Goal: Find specific page/section

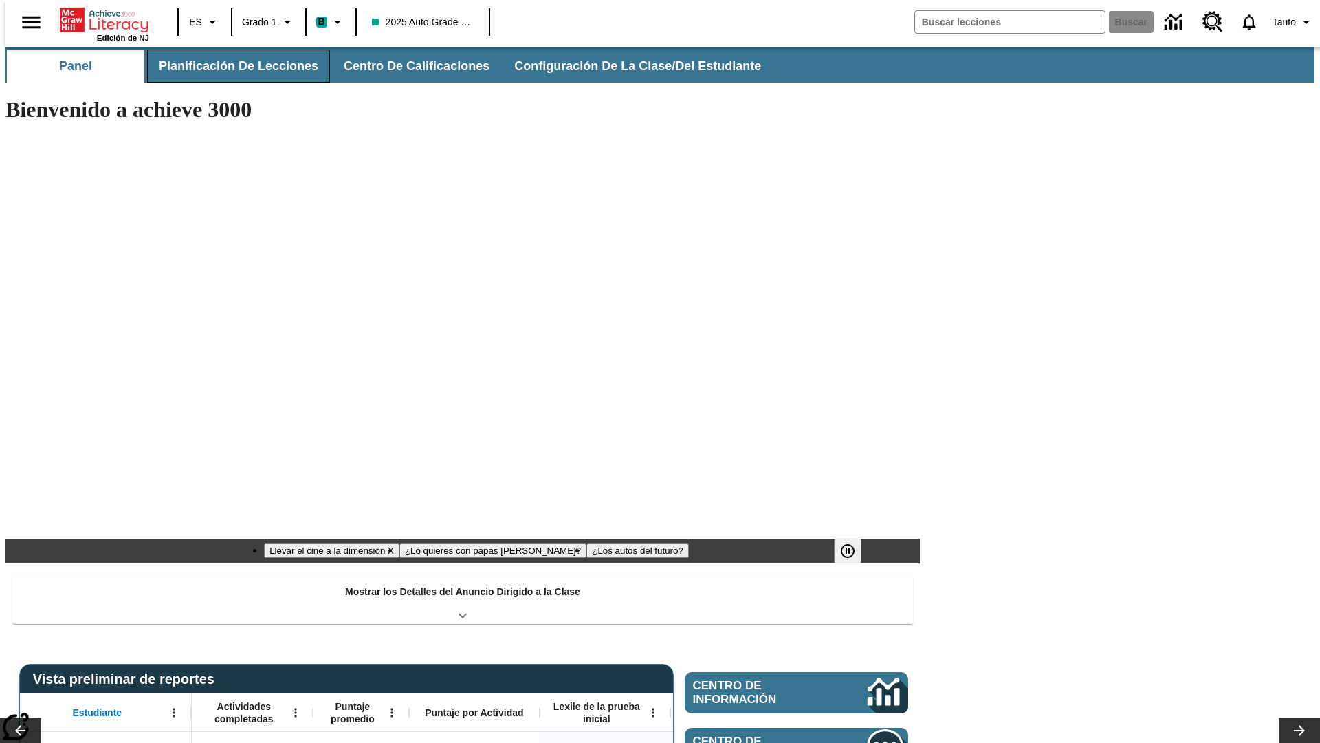
click at [230, 66] on button "Planificación de lecciones" at bounding box center [238, 66] width 183 height 33
